Goal: Task Accomplishment & Management: Use online tool/utility

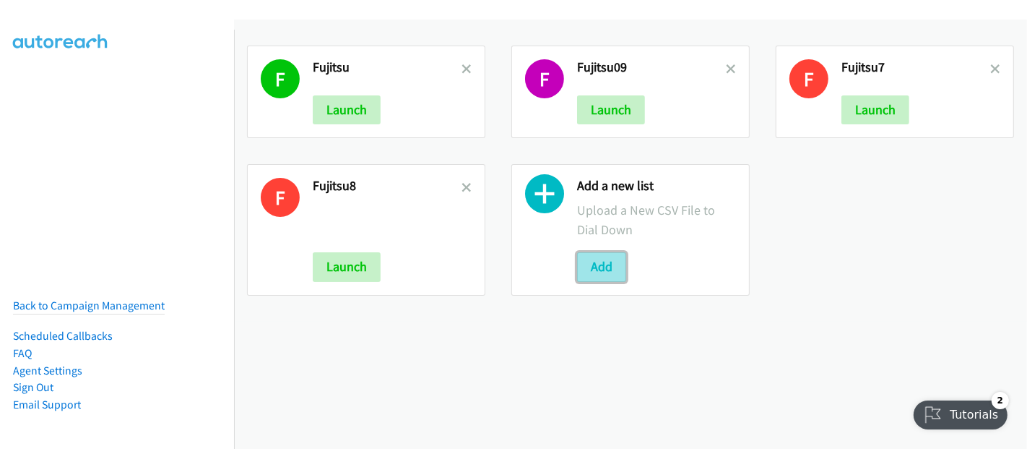
click at [600, 267] on button "Add" at bounding box center [601, 266] width 49 height 29
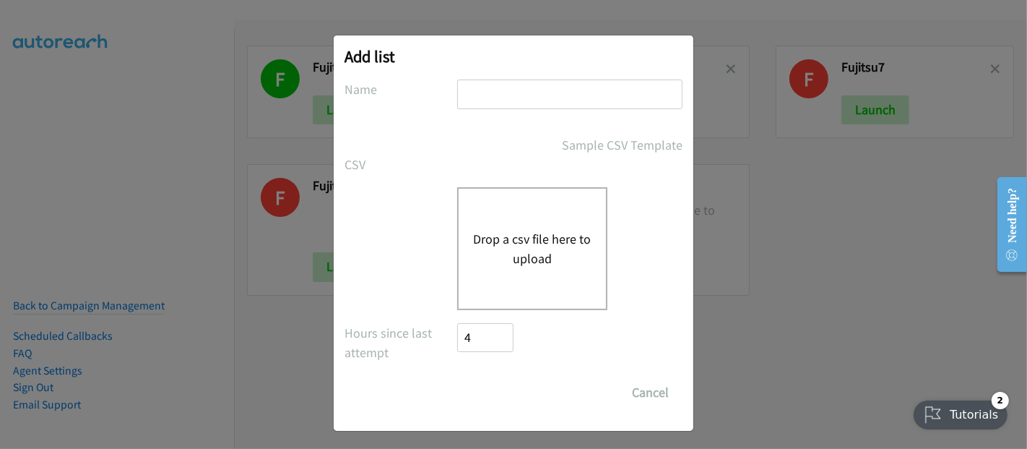
click at [546, 244] on button "Drop a csv file here to upload" at bounding box center [532, 248] width 118 height 39
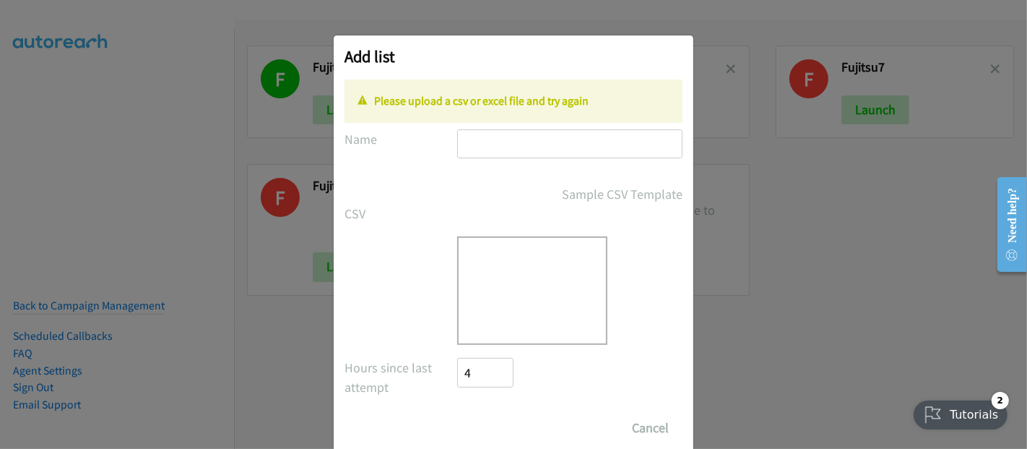
click at [482, 132] on input "text" at bounding box center [569, 144] width 225 height 30
click at [462, 194] on div "Sample CSV Template" at bounding box center [569, 194] width 225 height 20
click at [641, 418] on button "Cancel" at bounding box center [650, 427] width 64 height 29
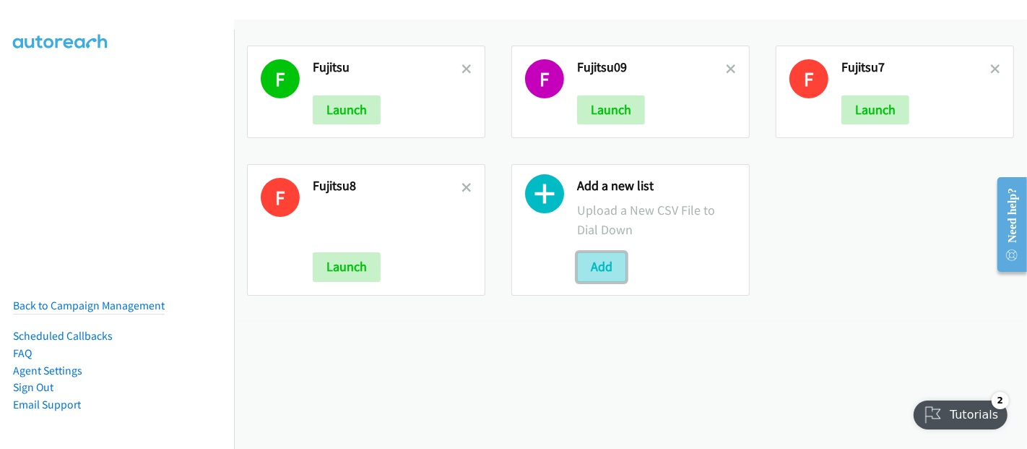
click at [608, 263] on button "Add" at bounding box center [601, 266] width 49 height 29
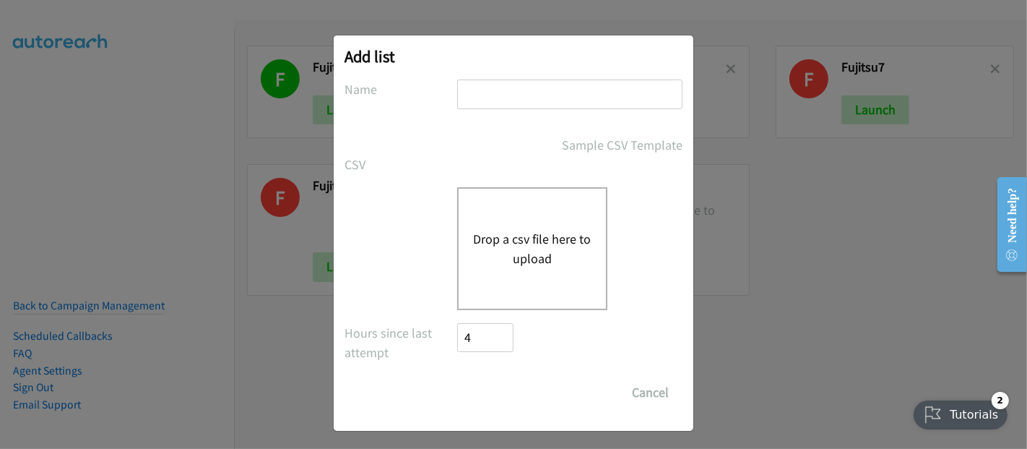
click at [534, 241] on button "Drop a csv file here to upload" at bounding box center [532, 248] width 118 height 39
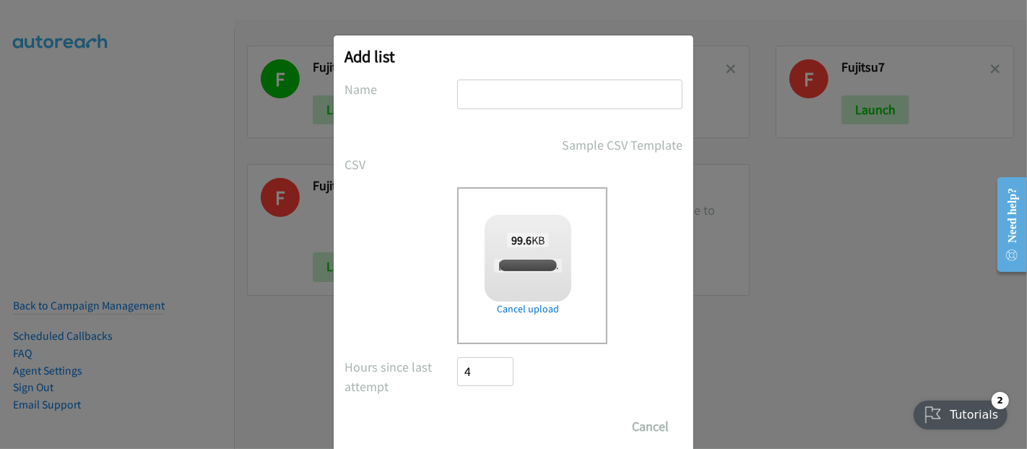
checkbox input "true"
click at [518, 100] on input "text" at bounding box center [569, 94] width 225 height 30
type input "Mediacom"
click at [457, 412] on input "Save List" at bounding box center [495, 426] width 76 height 29
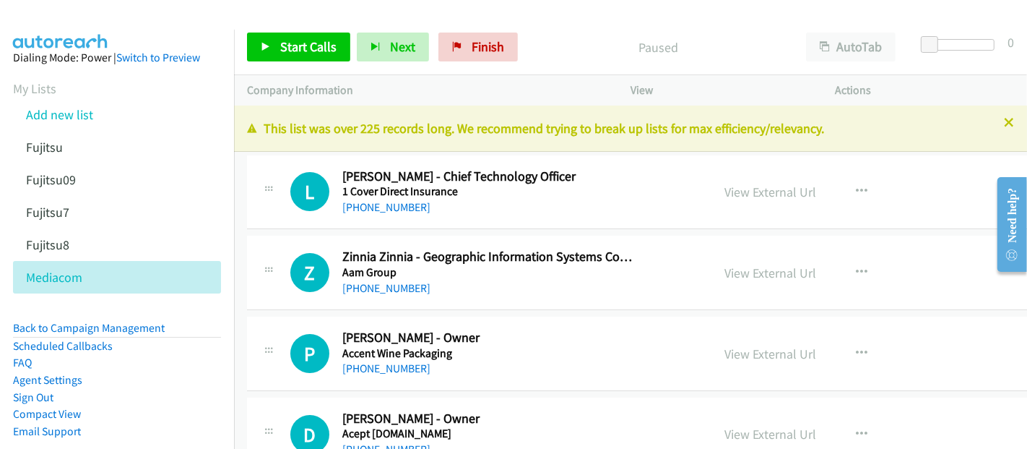
click at [634, 188] on h5 "1 Cover Direct Insurance" at bounding box center [489, 191] width 295 height 14
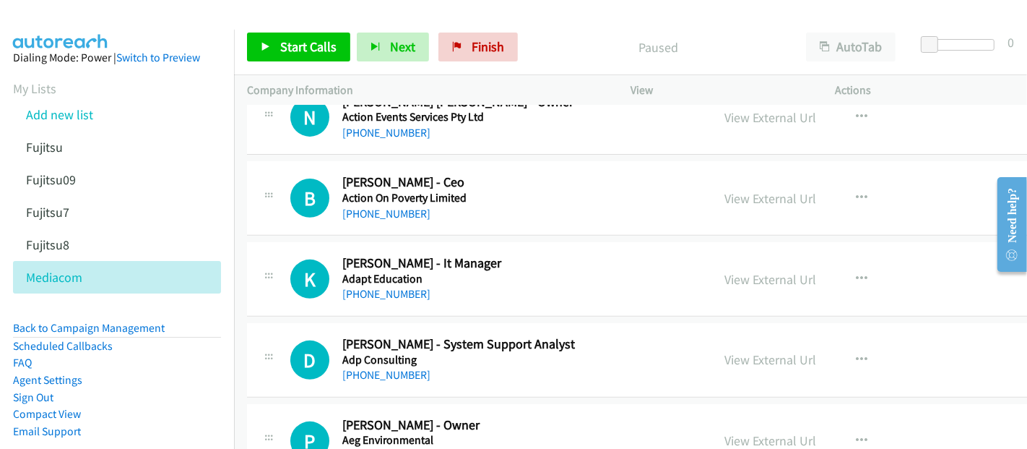
scroll to position [561, 0]
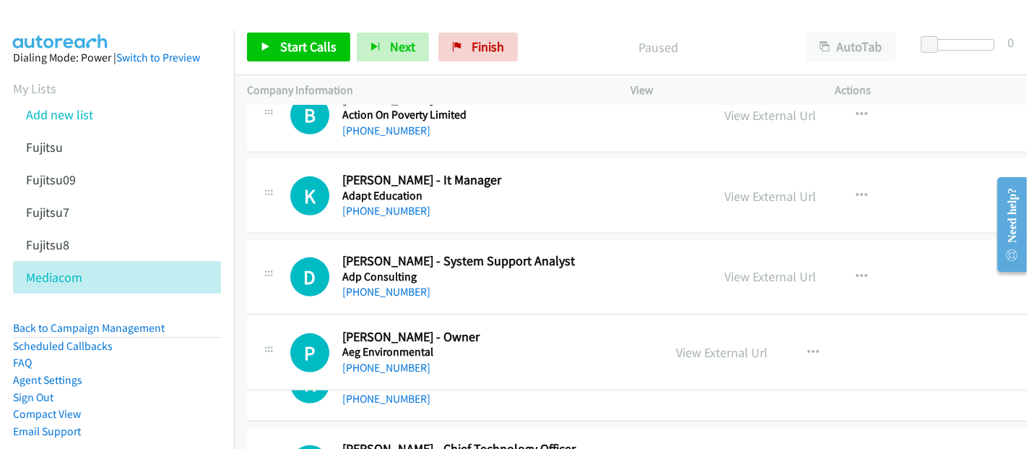
drag, startPoint x: 436, startPoint y: 344, endPoint x: 380, endPoint y: 341, distance: 55.7
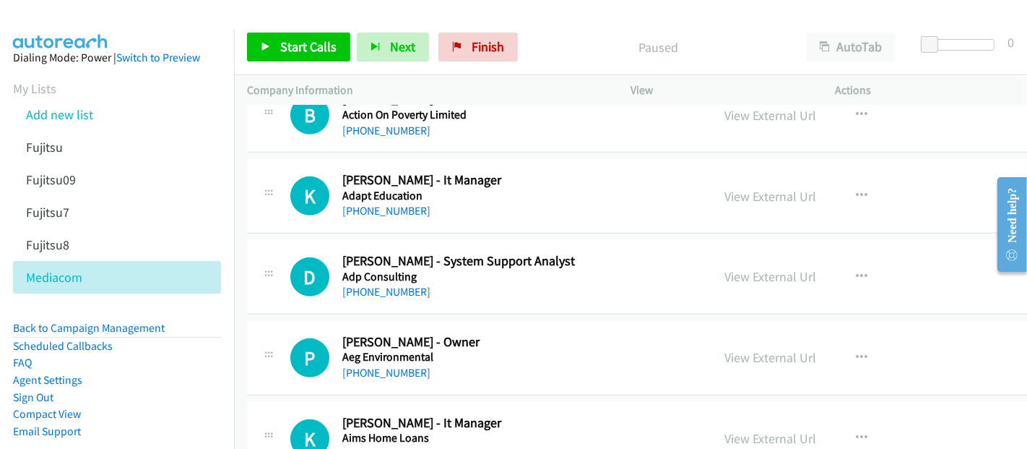
click at [593, 264] on h2 "Dipesh Patel - System Support Analyst" at bounding box center [489, 261] width 295 height 17
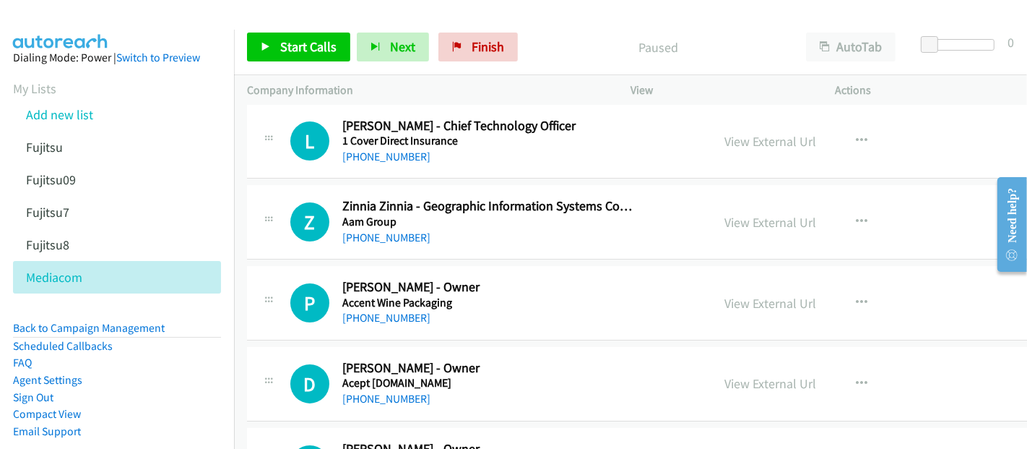
scroll to position [0, 0]
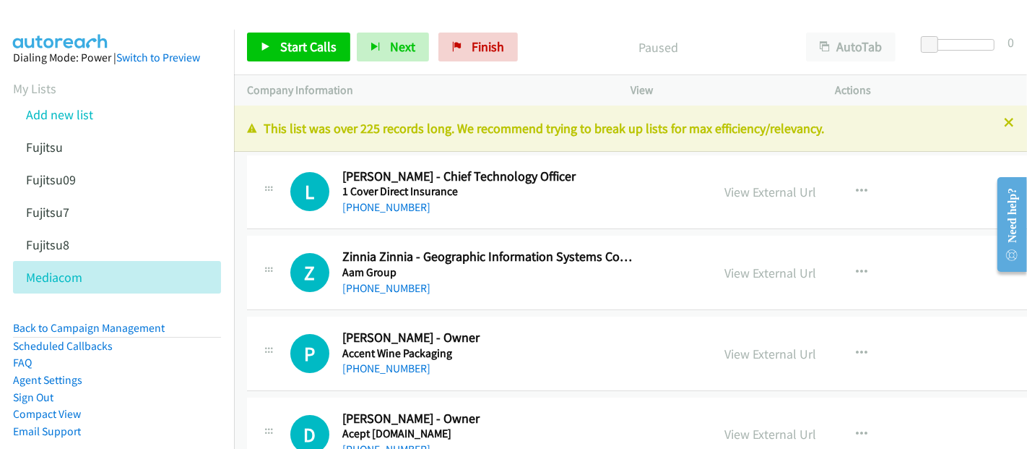
click at [584, 195] on h5 "1 Cover Direct Insurance" at bounding box center [489, 191] width 295 height 14
click at [563, 191] on h5 "1 Cover Direct Insurance" at bounding box center [489, 191] width 295 height 14
click at [521, 288] on div "+61 412 496 810" at bounding box center [489, 288] width 295 height 17
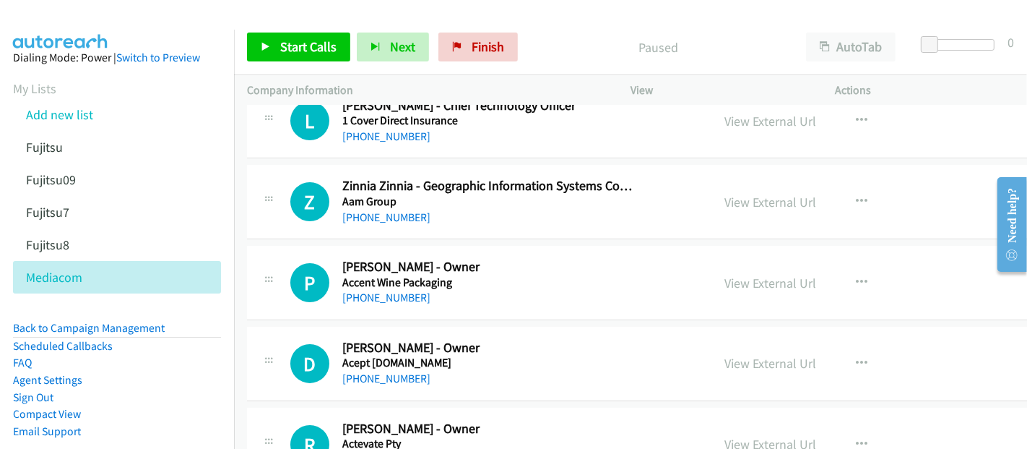
scroll to position [160, 0]
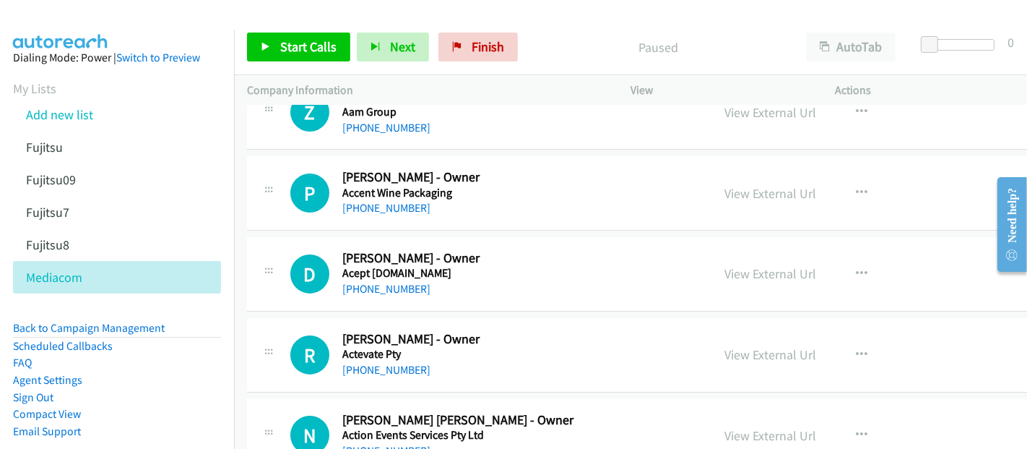
click at [399, 17] on div at bounding box center [507, 28] width 1014 height 56
click at [773, 115] on link "View External Url" at bounding box center [771, 112] width 92 height 17
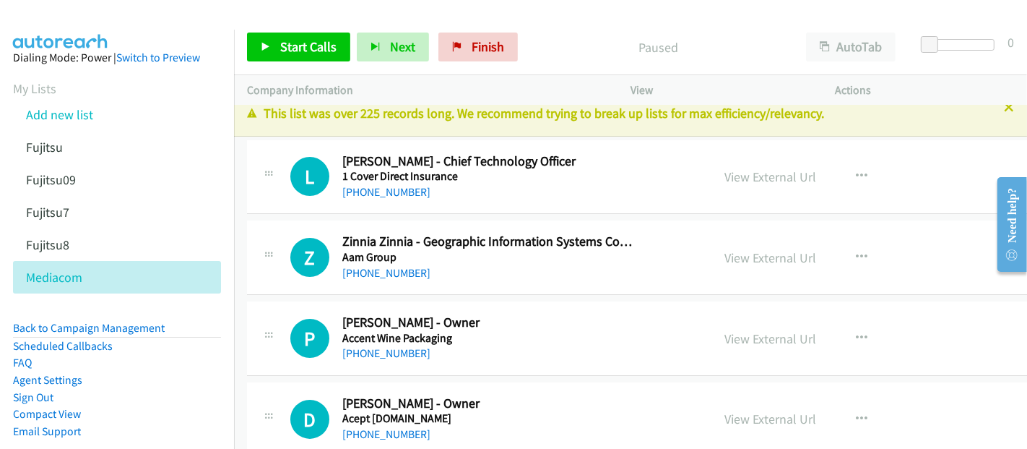
scroll to position [0, 0]
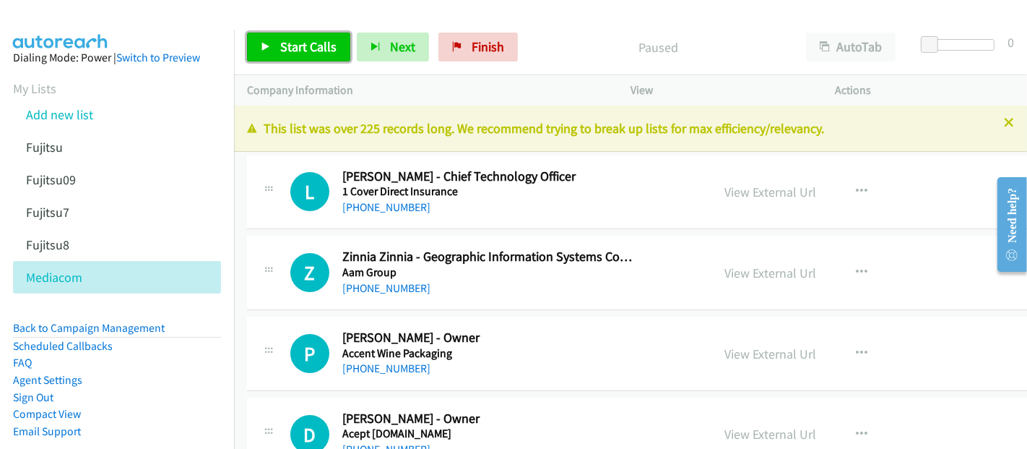
click at [299, 51] on span "Start Calls" at bounding box center [308, 46] width 56 height 17
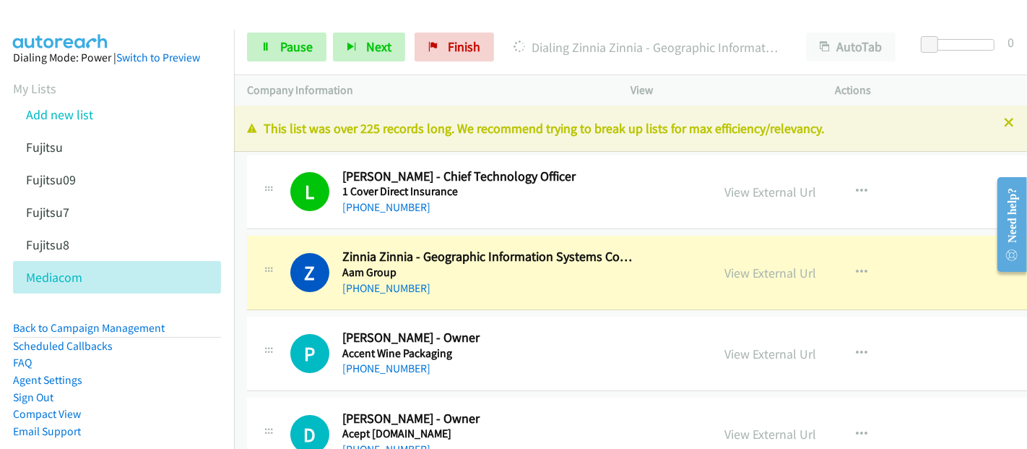
click at [470, 280] on div "+61 412 496 810" at bounding box center [489, 288] width 295 height 17
click at [761, 267] on link "View External Url" at bounding box center [771, 272] width 92 height 17
click at [281, 48] on span "Pause" at bounding box center [296, 46] width 33 height 17
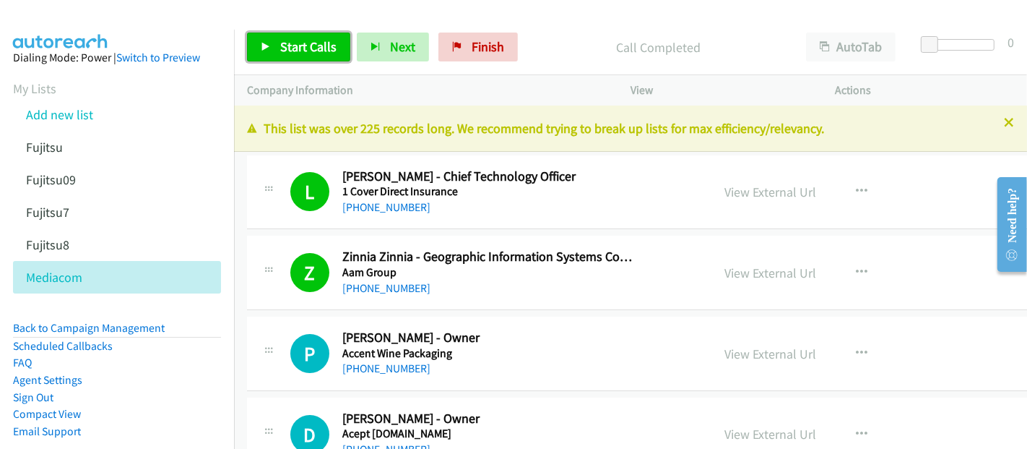
click at [275, 42] on link "Start Calls" at bounding box center [298, 47] width 103 height 29
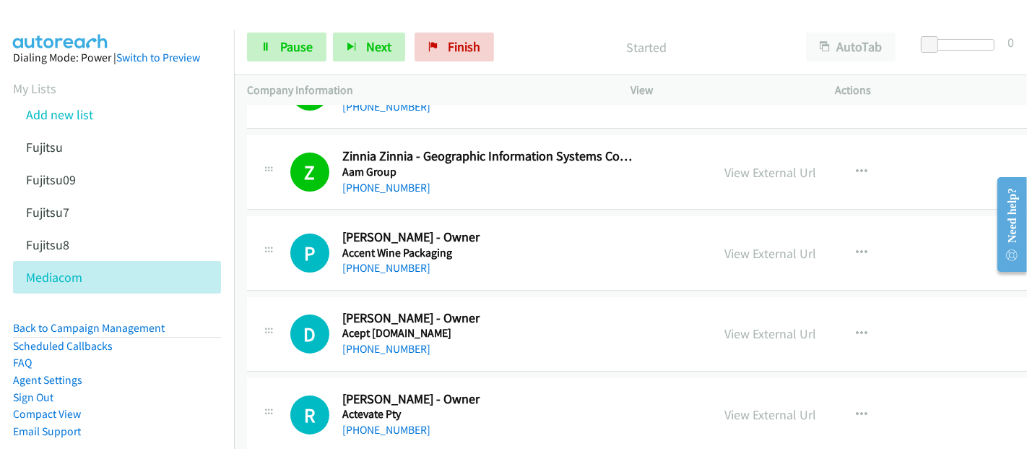
scroll to position [160, 0]
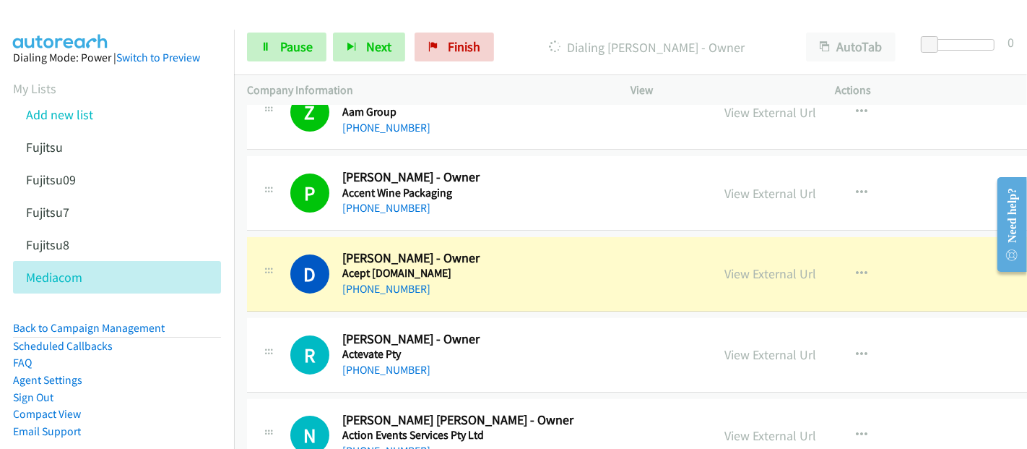
click at [457, 277] on h5 "Acept Pty.Ltd" at bounding box center [489, 273] width 295 height 14
click at [756, 272] on link "View External Url" at bounding box center [771, 273] width 92 height 17
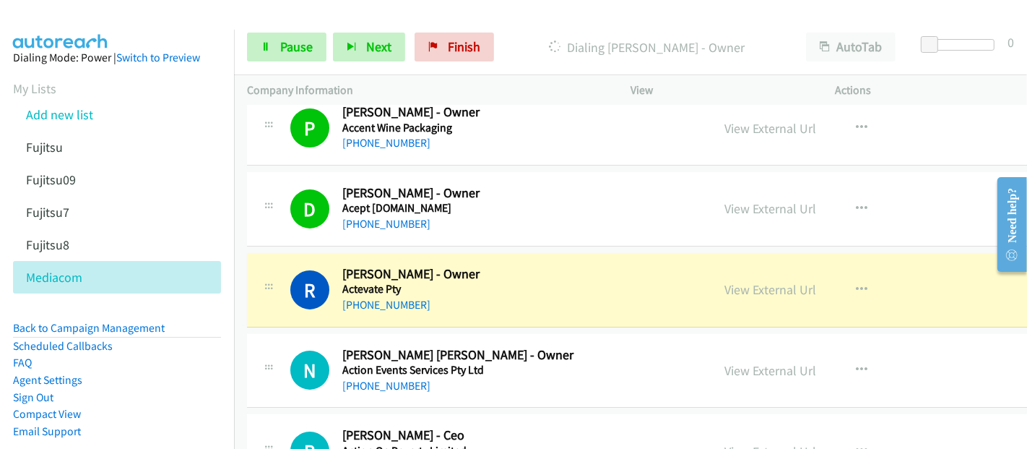
scroll to position [241, 0]
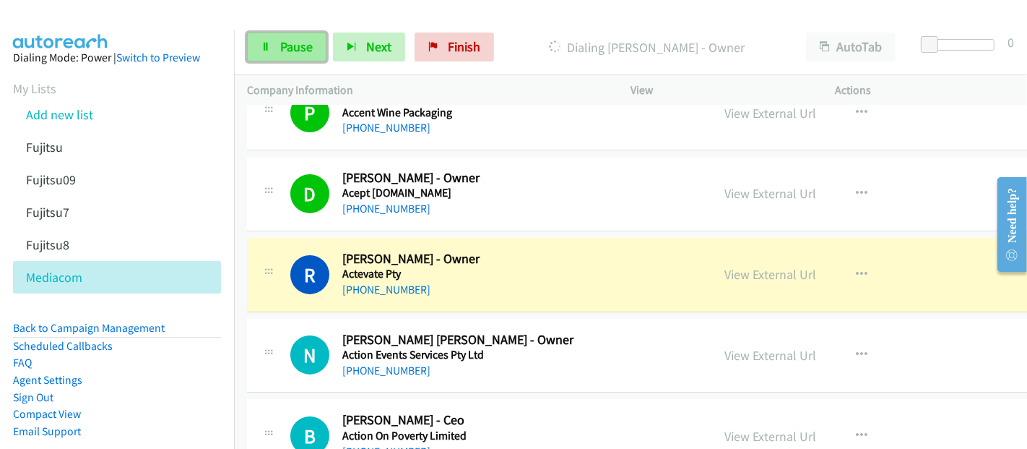
click at [293, 36] on link "Pause" at bounding box center [286, 47] width 79 height 29
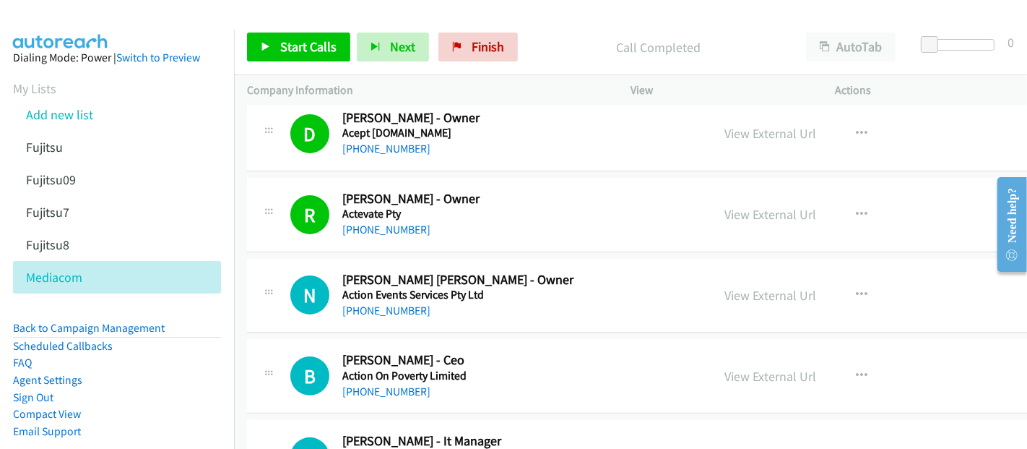
scroll to position [321, 0]
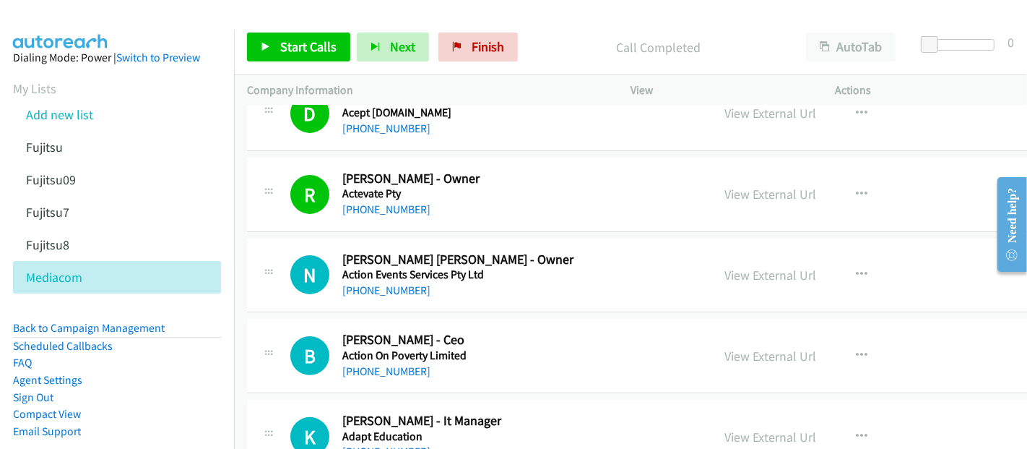
click at [241, 220] on td "R Callback Scheduled Robert Migliore - Owner Actevate Pty Australia/Sydney +61 …" at bounding box center [685, 194] width 903 height 81
click at [407, 290] on link "+61 409 560 191" at bounding box center [386, 290] width 88 height 14
drag, startPoint x: 444, startPoint y: 292, endPoint x: 581, endPoint y: 291, distance: 136.5
click at [445, 291] on div "+61 409 560 191" at bounding box center [489, 290] width 295 height 17
click at [740, 277] on link "View External Url" at bounding box center [771, 275] width 92 height 17
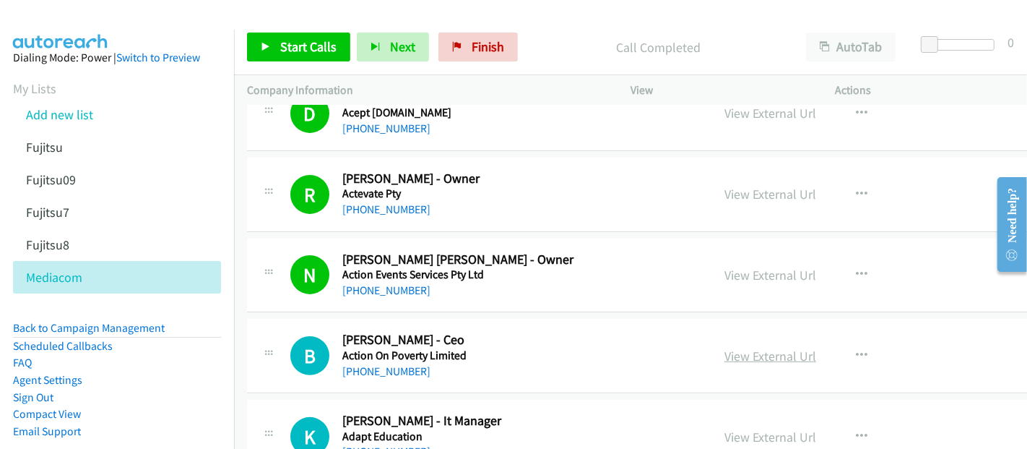
click at [774, 358] on link "View External Url" at bounding box center [771, 355] width 92 height 17
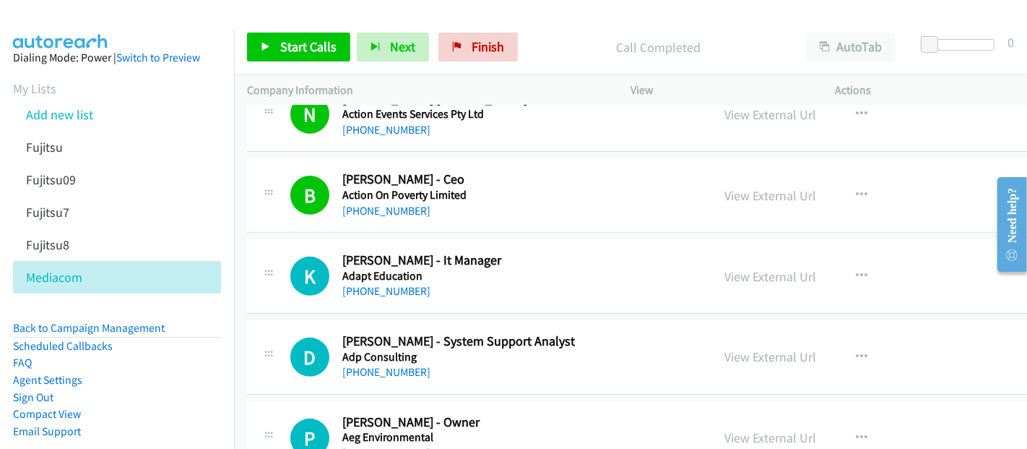
scroll to position [561, 0]
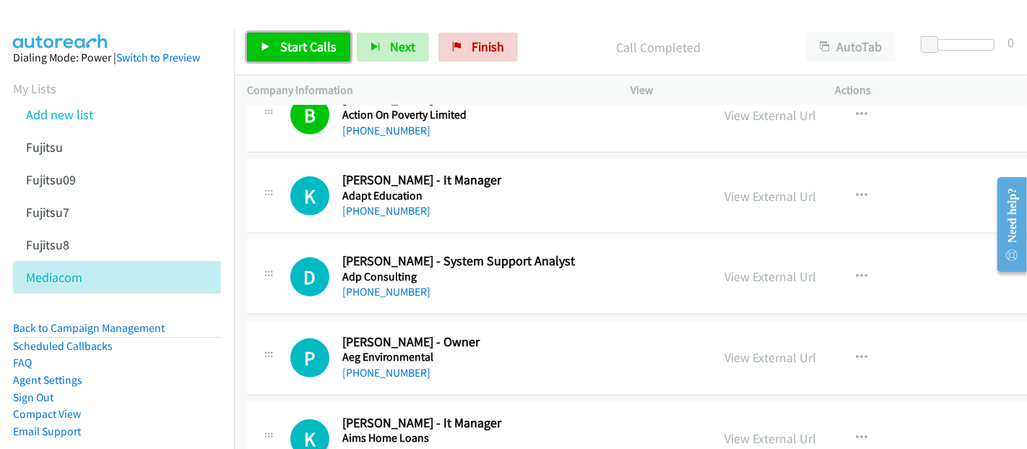
click at [314, 51] on span "Start Calls" at bounding box center [308, 46] width 56 height 17
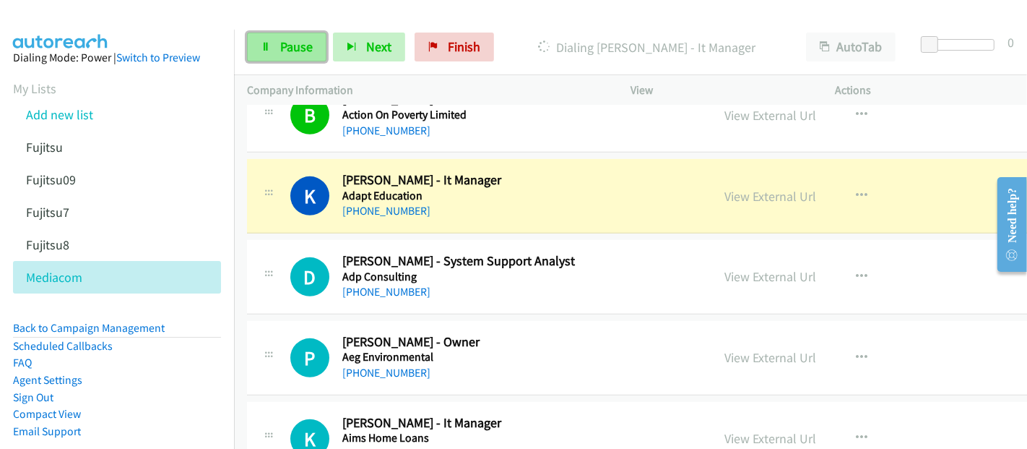
click at [301, 54] on span "Pause" at bounding box center [296, 46] width 33 height 17
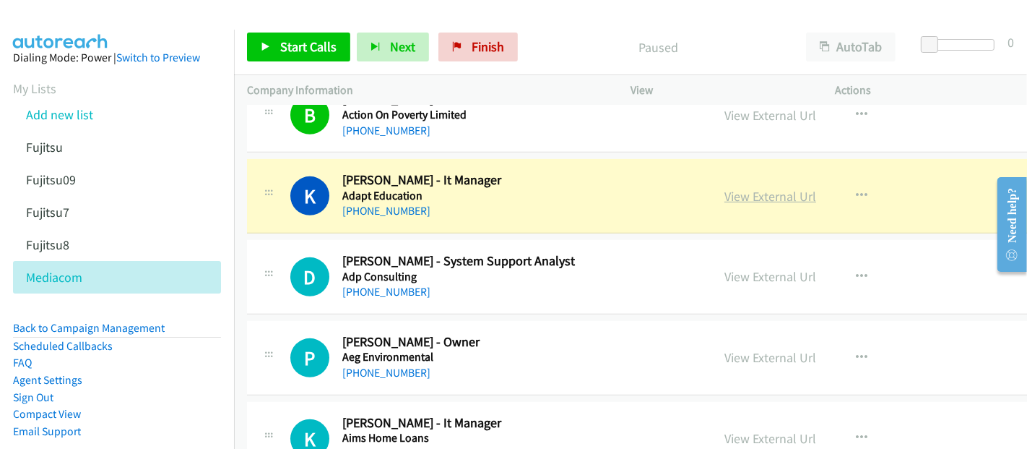
click at [749, 193] on link "View External Url" at bounding box center [771, 196] width 92 height 17
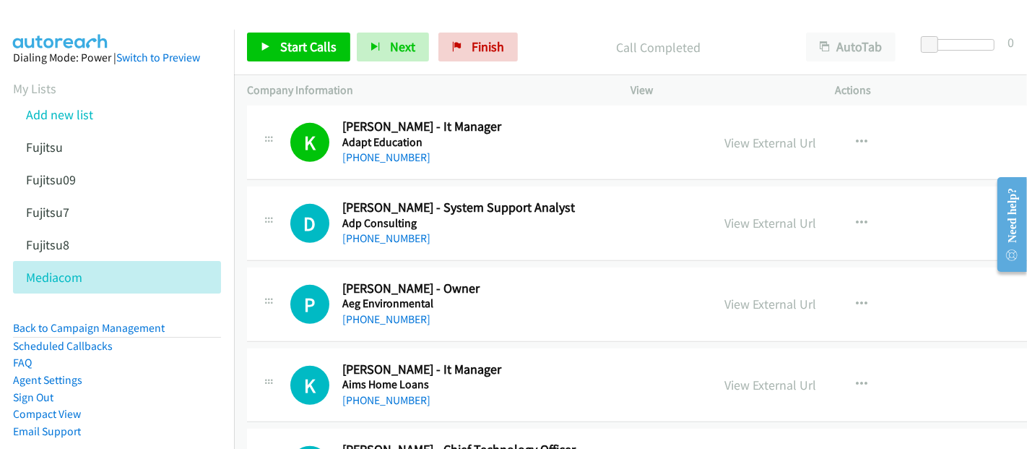
scroll to position [481, 0]
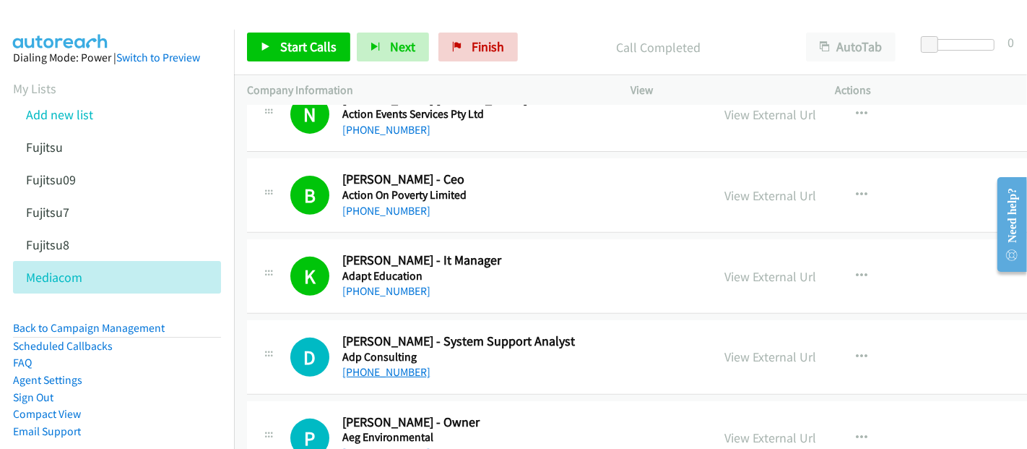
click at [378, 370] on link "+61 452 491 390" at bounding box center [386, 372] width 88 height 14
drag, startPoint x: 464, startPoint y: 372, endPoint x: 640, endPoint y: 340, distance: 179.2
click at [464, 372] on div "+61 452 491 390" at bounding box center [489, 371] width 295 height 17
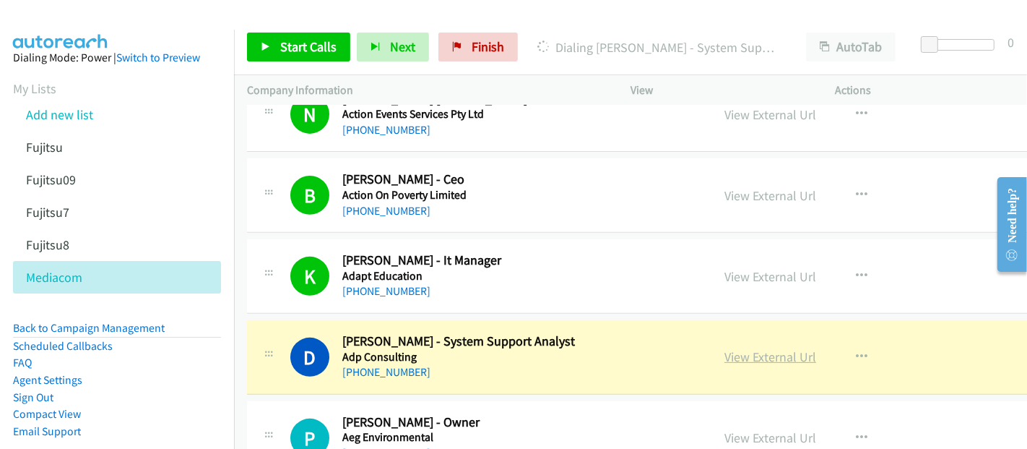
click at [770, 355] on link "View External Url" at bounding box center [771, 356] width 92 height 17
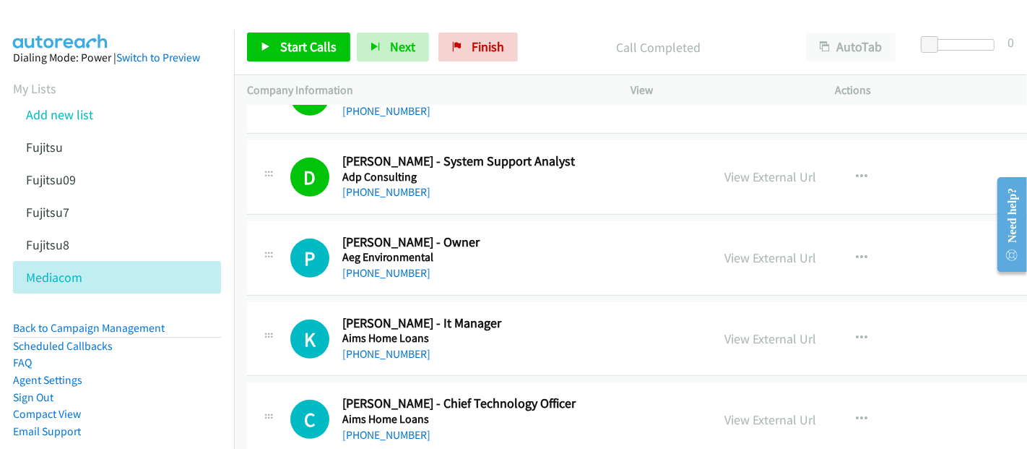
scroll to position [722, 0]
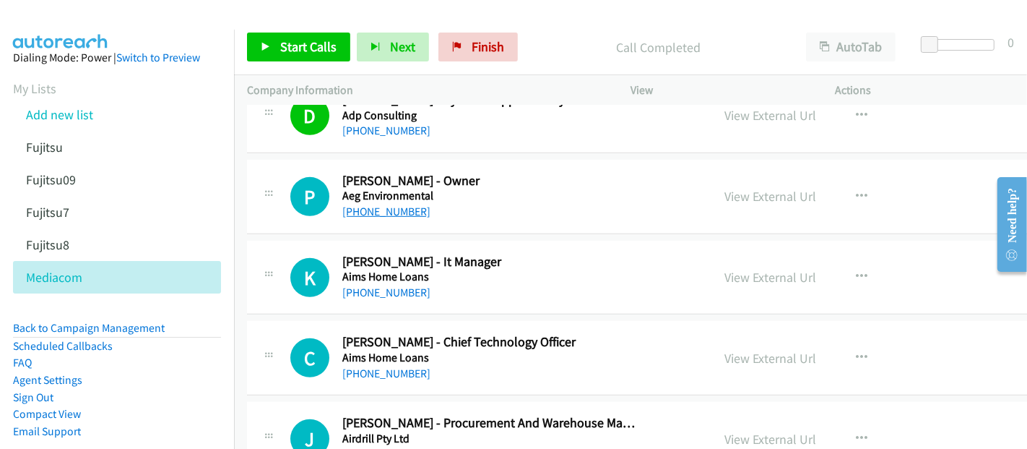
click at [373, 205] on link "+61 400 070 516" at bounding box center [386, 211] width 88 height 14
click at [452, 203] on div "+61 400 070 516" at bounding box center [489, 211] width 295 height 17
click at [774, 197] on link "View External Url" at bounding box center [771, 196] width 92 height 17
click at [394, 295] on link "+61 434 283 370" at bounding box center [386, 292] width 88 height 14
click at [460, 275] on h5 "Aims Home Loans" at bounding box center [489, 276] width 295 height 14
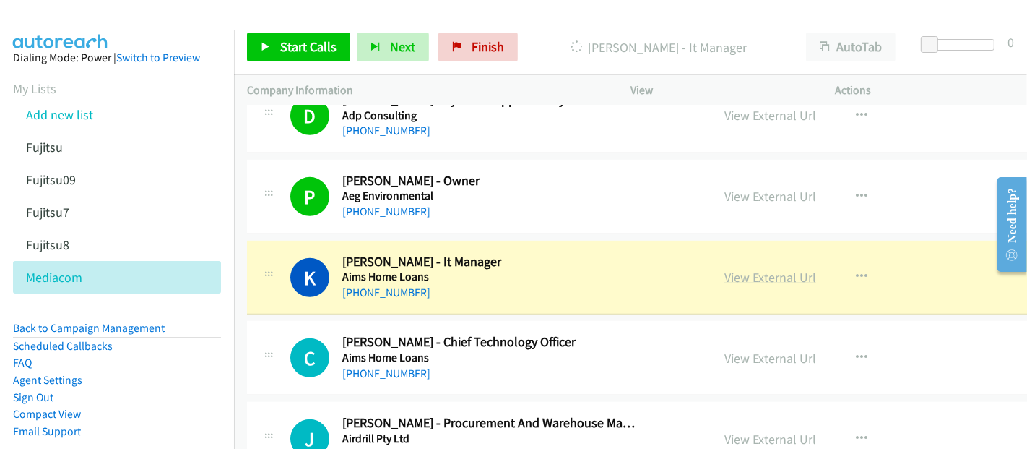
click at [756, 282] on link "View External Url" at bounding box center [771, 277] width 92 height 17
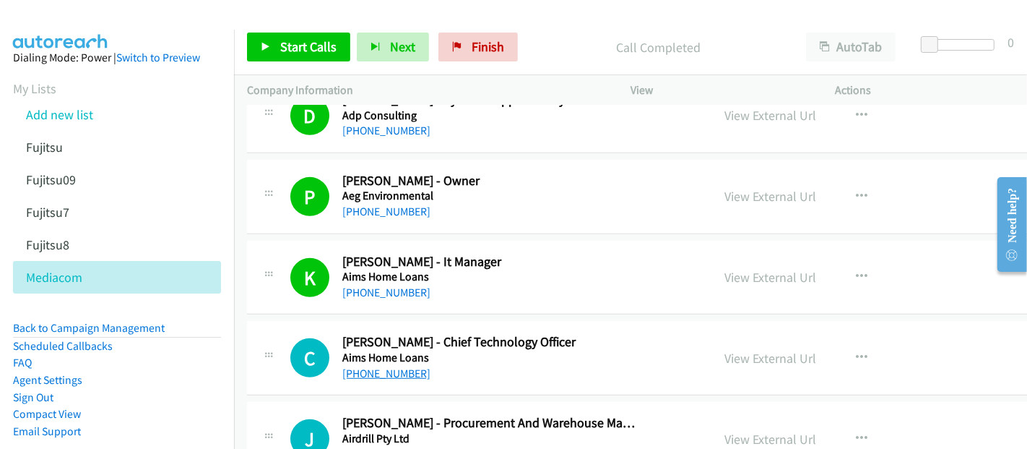
click at [369, 374] on link "+61 448 351 240" at bounding box center [386, 373] width 88 height 14
drag, startPoint x: 454, startPoint y: 375, endPoint x: 465, endPoint y: 375, distance: 10.8
click at [454, 375] on div "+61 448 351 240" at bounding box center [489, 373] width 295 height 17
click at [751, 353] on link "View External Url" at bounding box center [771, 358] width 92 height 17
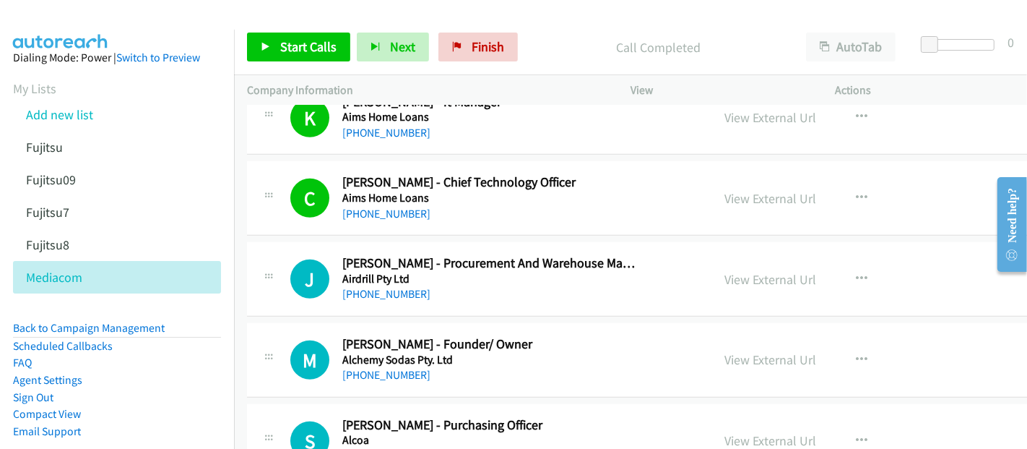
scroll to position [883, 0]
click at [379, 292] on link "+61 417 947 194" at bounding box center [386, 293] width 88 height 14
drag, startPoint x: 475, startPoint y: 283, endPoint x: 486, endPoint y: 283, distance: 11.6
click at [475, 285] on div "+61 417 947 194" at bounding box center [489, 293] width 295 height 17
click at [772, 277] on link "View External Url" at bounding box center [771, 278] width 92 height 17
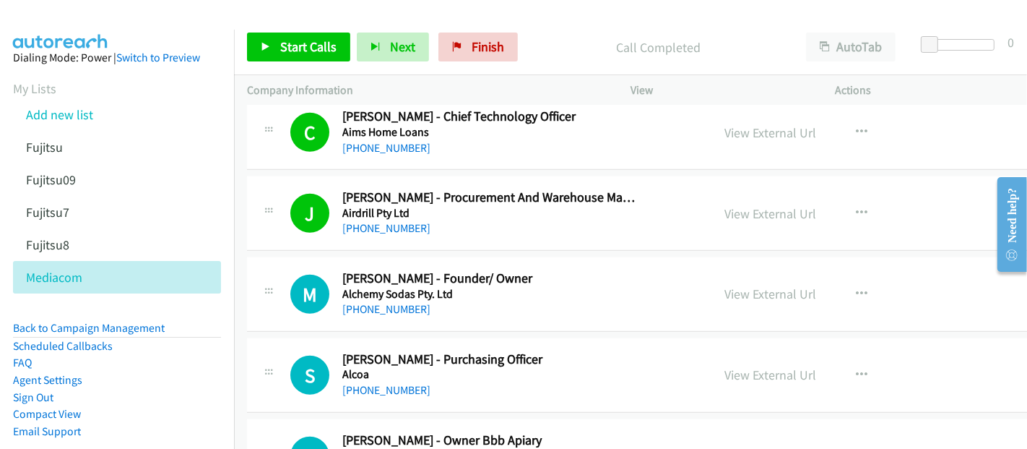
scroll to position [963, 0]
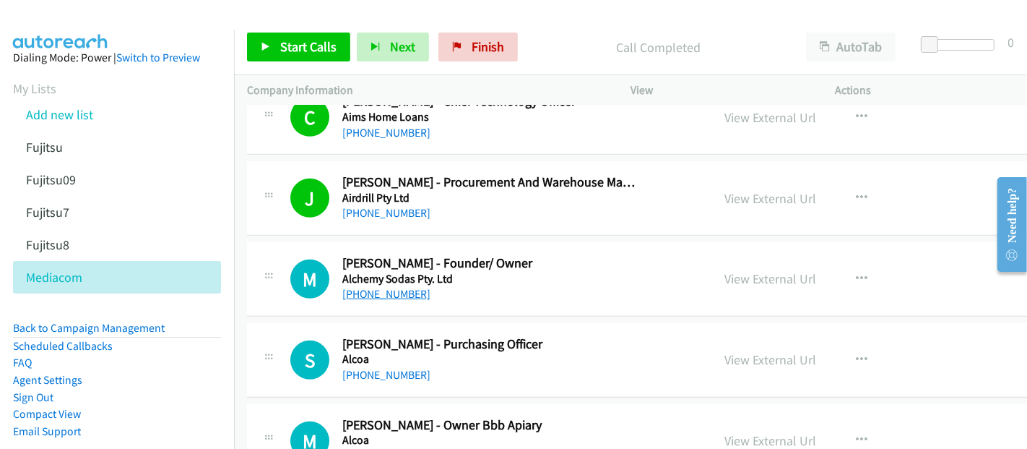
click at [360, 288] on link "+61 412 063 928" at bounding box center [386, 294] width 88 height 14
click at [468, 288] on div "+61 412 063 928" at bounding box center [489, 293] width 295 height 17
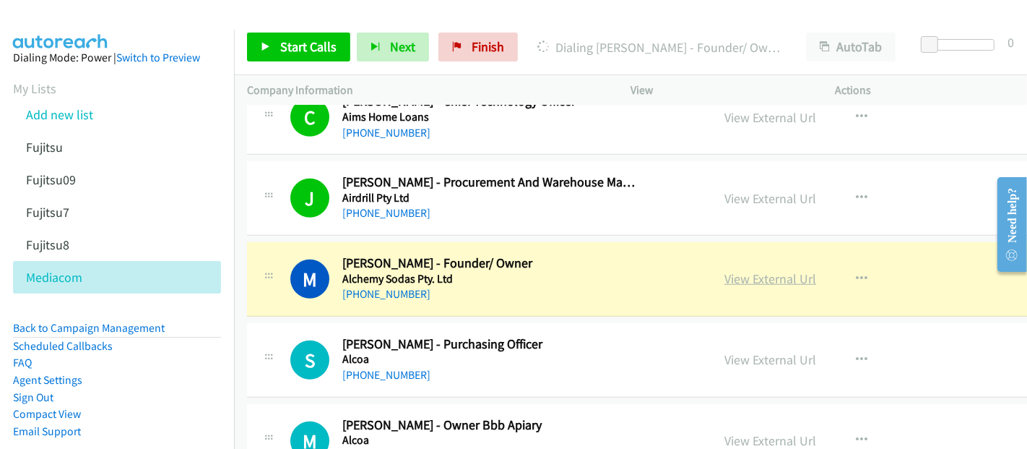
click at [764, 274] on link "View External Url" at bounding box center [771, 278] width 92 height 17
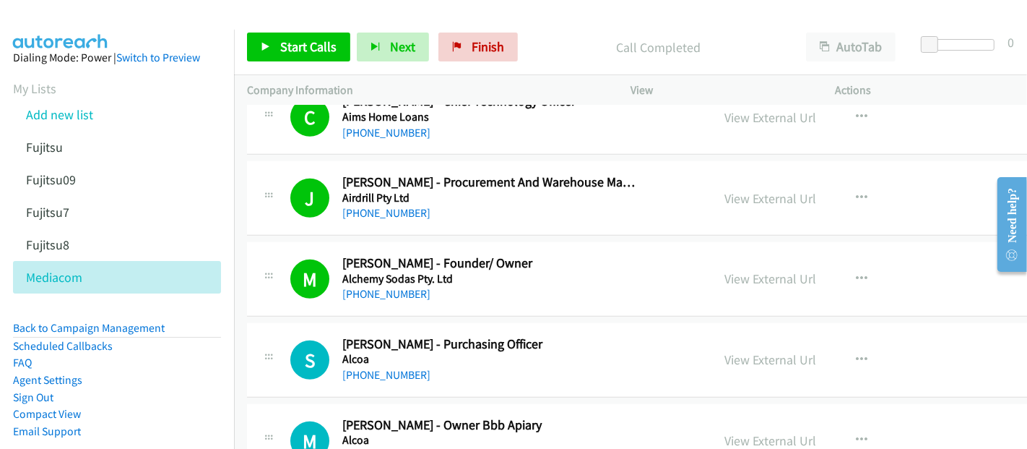
click at [386, 378] on link "+61 400 295 420" at bounding box center [386, 375] width 88 height 14
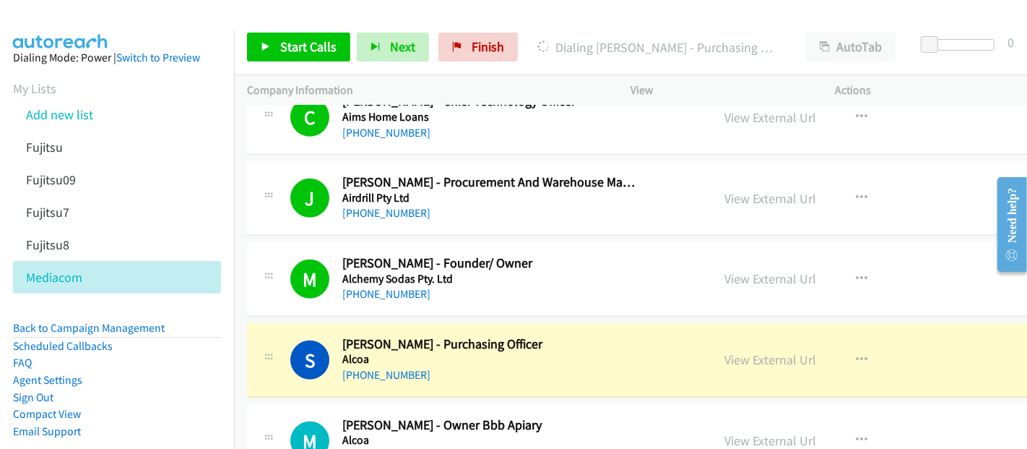
drag, startPoint x: 470, startPoint y: 366, endPoint x: 495, endPoint y: 368, distance: 24.6
click at [470, 366] on div "+61 400 295 420" at bounding box center [489, 374] width 295 height 17
click at [774, 354] on link "View External Url" at bounding box center [771, 359] width 92 height 17
